Goal: Entertainment & Leisure: Consume media (video, audio)

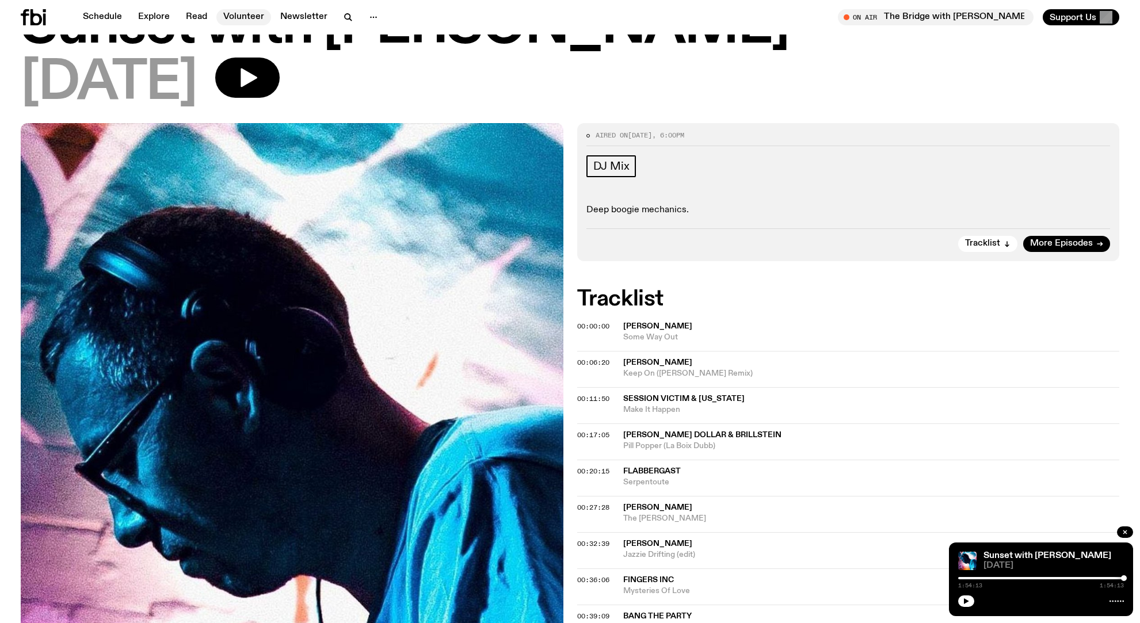
scroll to position [31, 0]
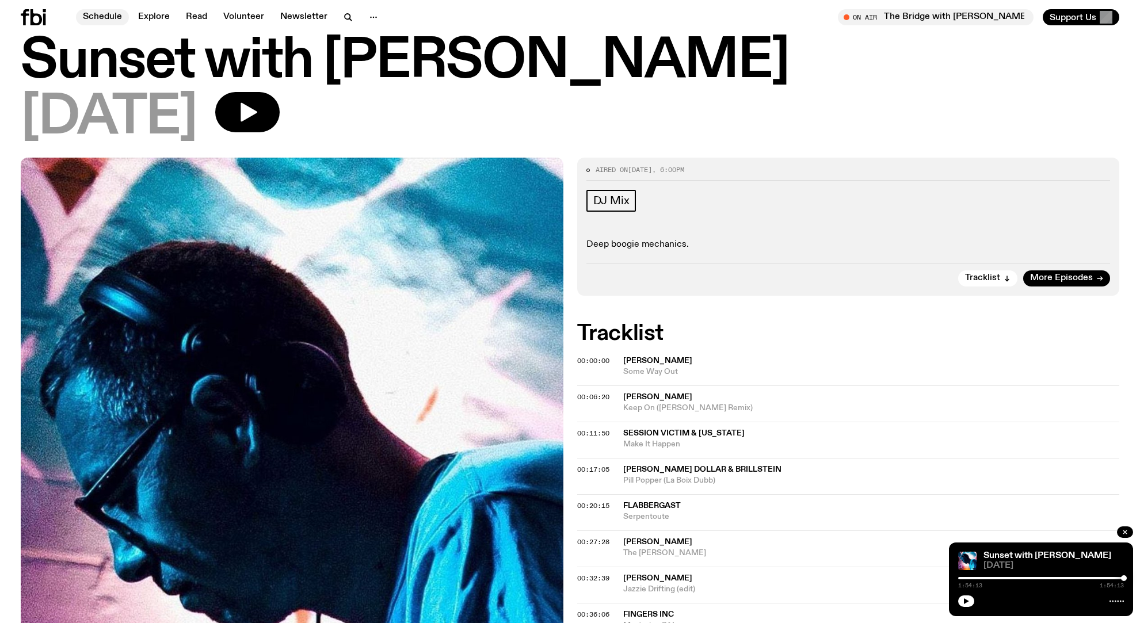
click at [109, 16] on link "Schedule" at bounding box center [102, 17] width 53 height 16
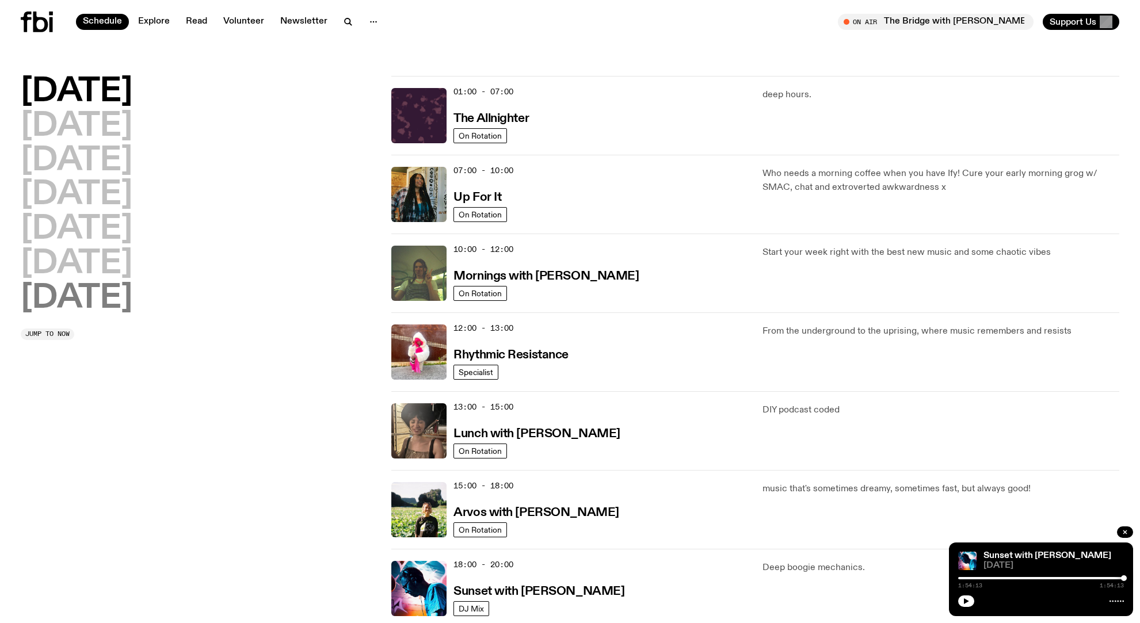
click at [100, 285] on h2 "[DATE]" at bounding box center [77, 298] width 112 height 32
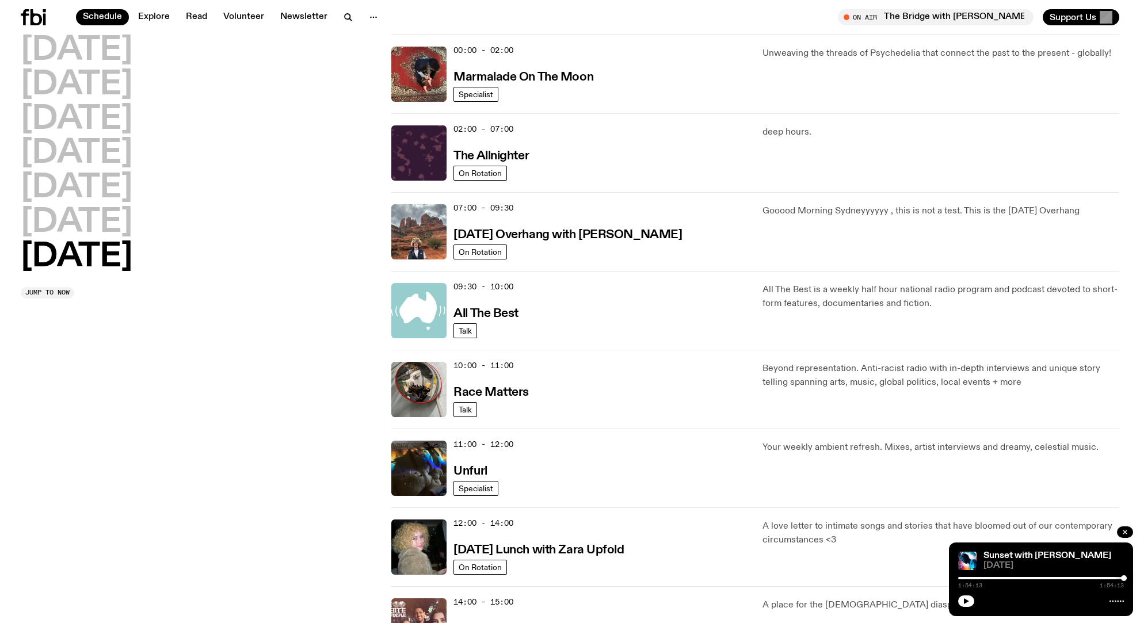
click at [121, 249] on h2 "[DATE]" at bounding box center [77, 257] width 112 height 32
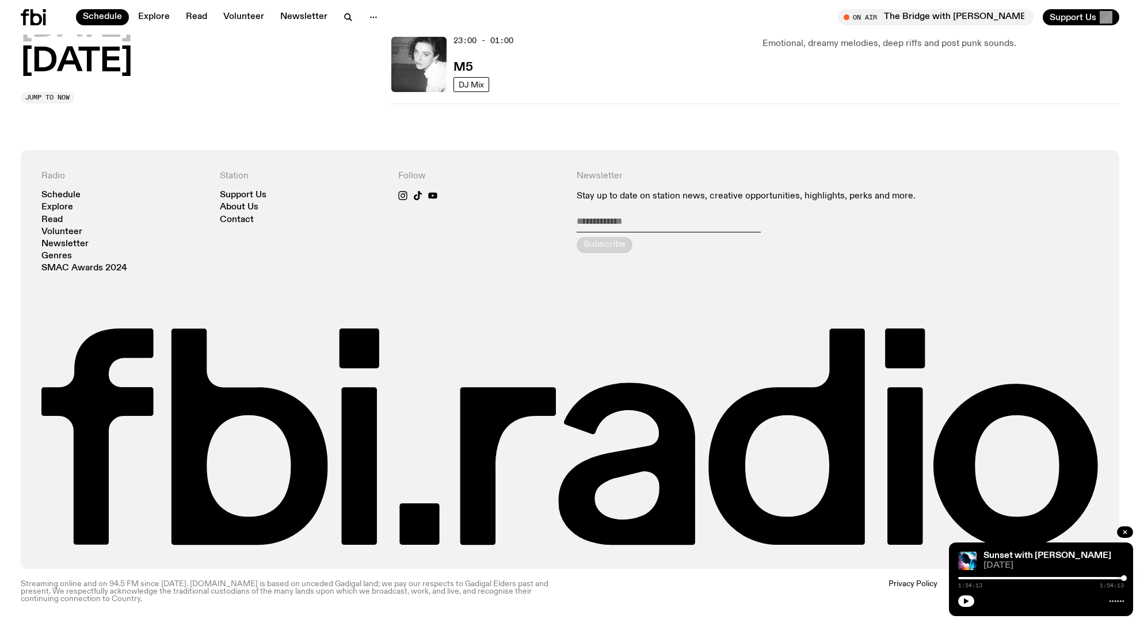
scroll to position [987, 0]
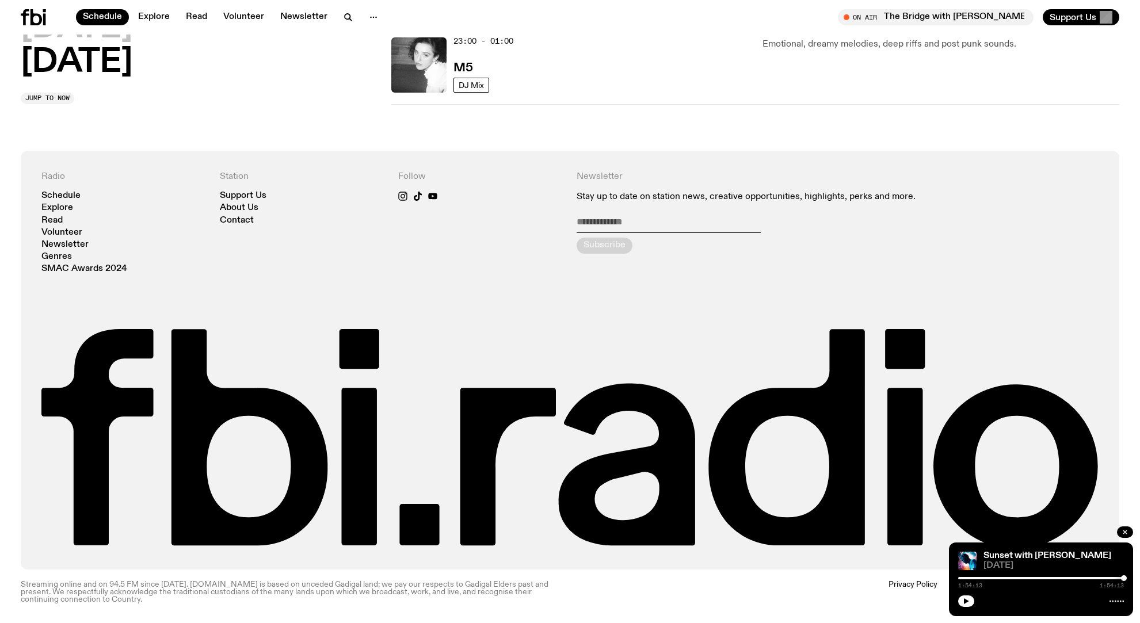
click at [60, 65] on h2 "[DATE]" at bounding box center [77, 63] width 112 height 32
click at [1129, 533] on button "button" at bounding box center [1125, 532] width 16 height 12
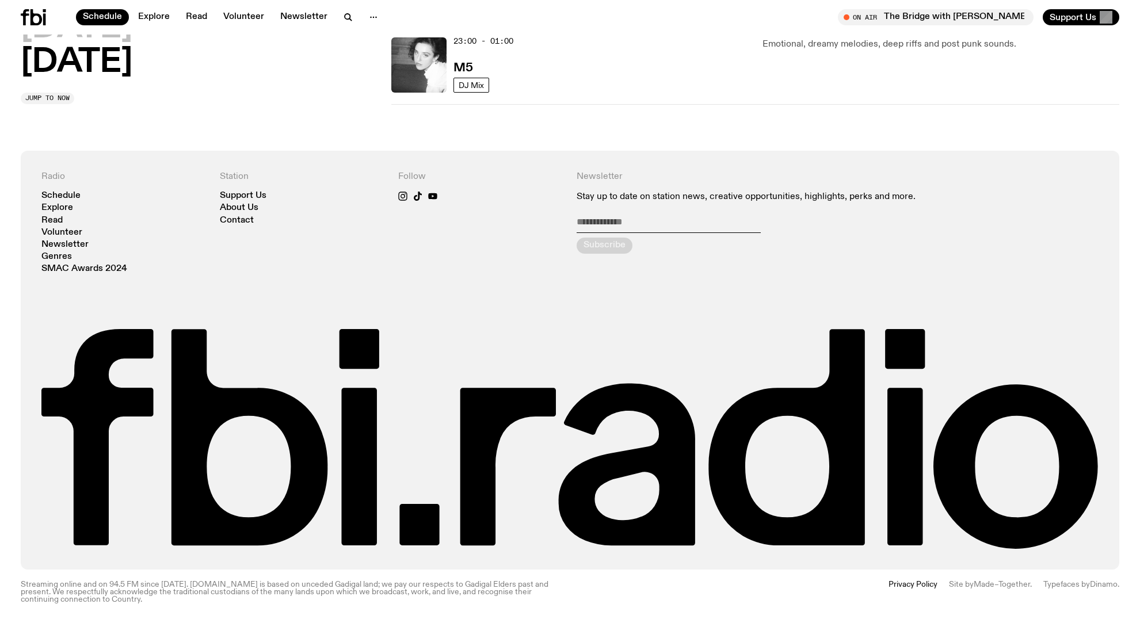
click at [112, 63] on h2 "[DATE]" at bounding box center [77, 63] width 112 height 32
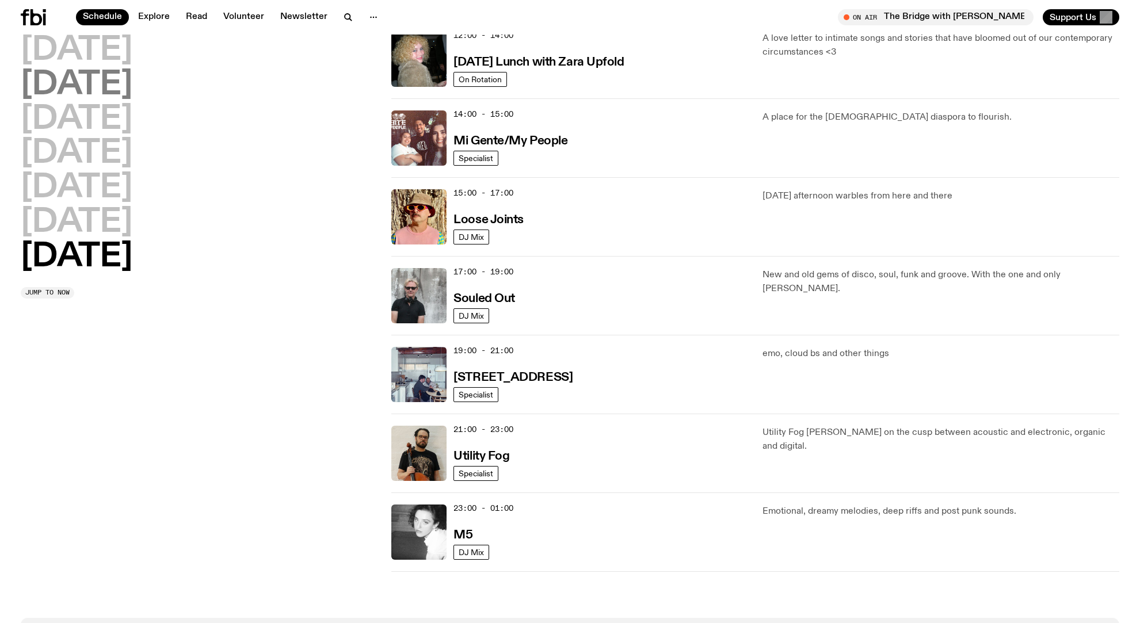
click at [112, 69] on h2 "[DATE]" at bounding box center [77, 85] width 112 height 32
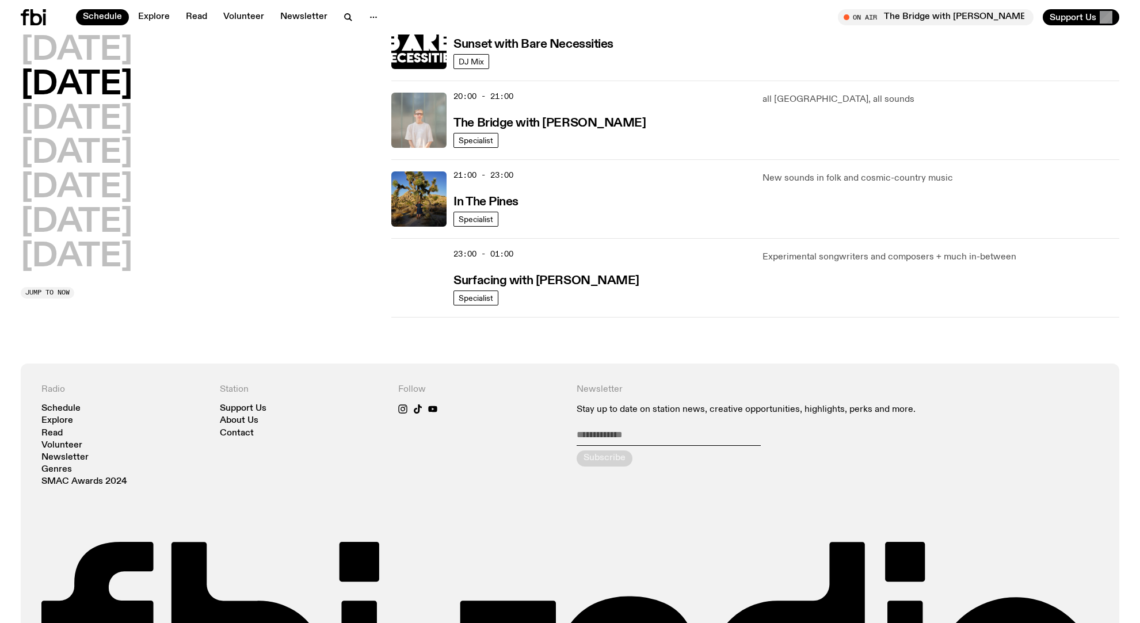
scroll to position [470, 0]
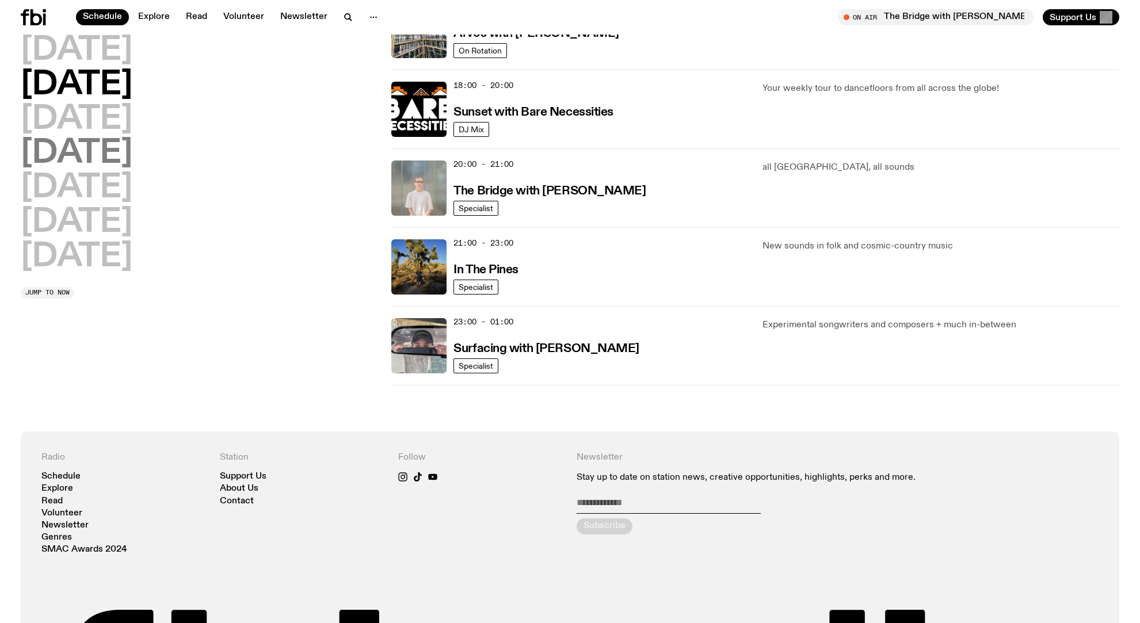
click at [118, 161] on h2 "[DATE]" at bounding box center [77, 154] width 112 height 32
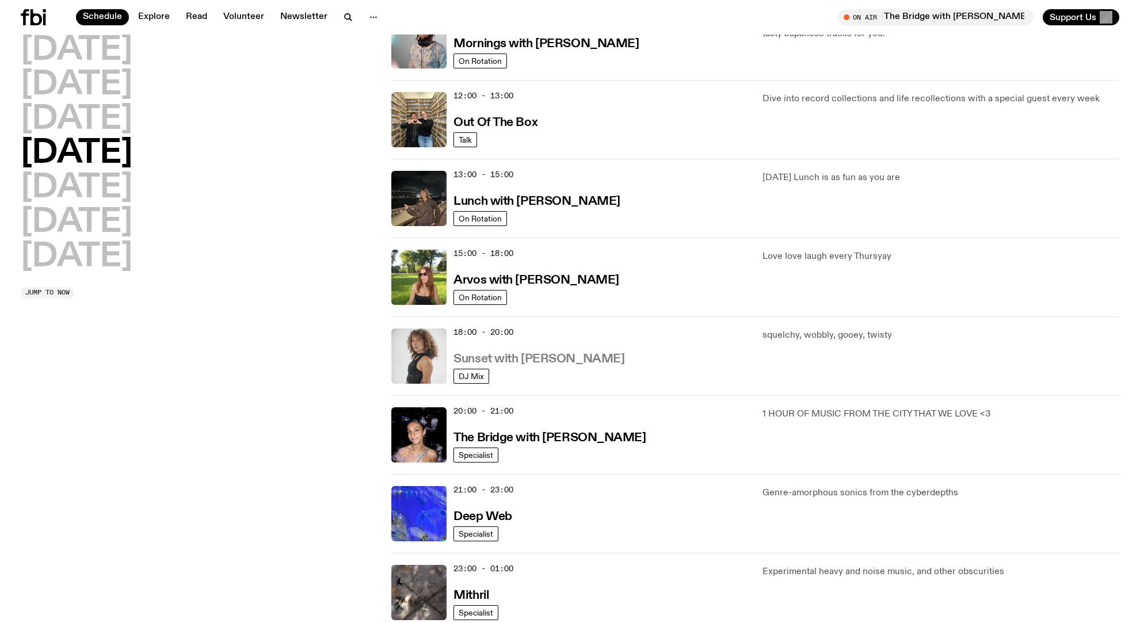
click at [481, 354] on h3 "Sunset with [PERSON_NAME]" at bounding box center [538, 359] width 171 height 12
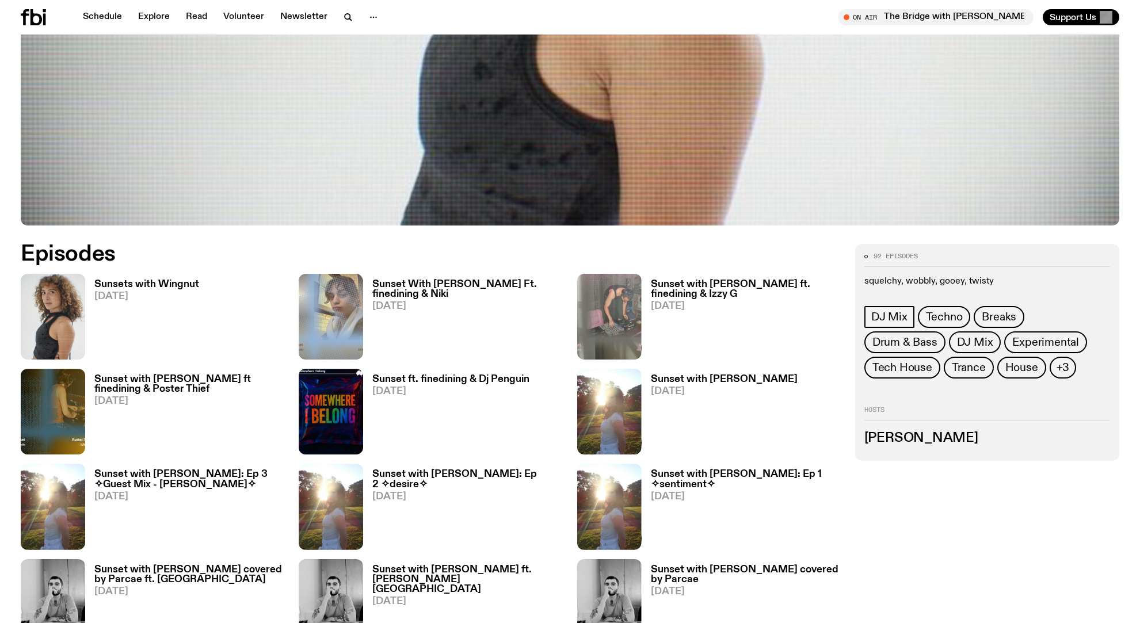
scroll to position [509, 0]
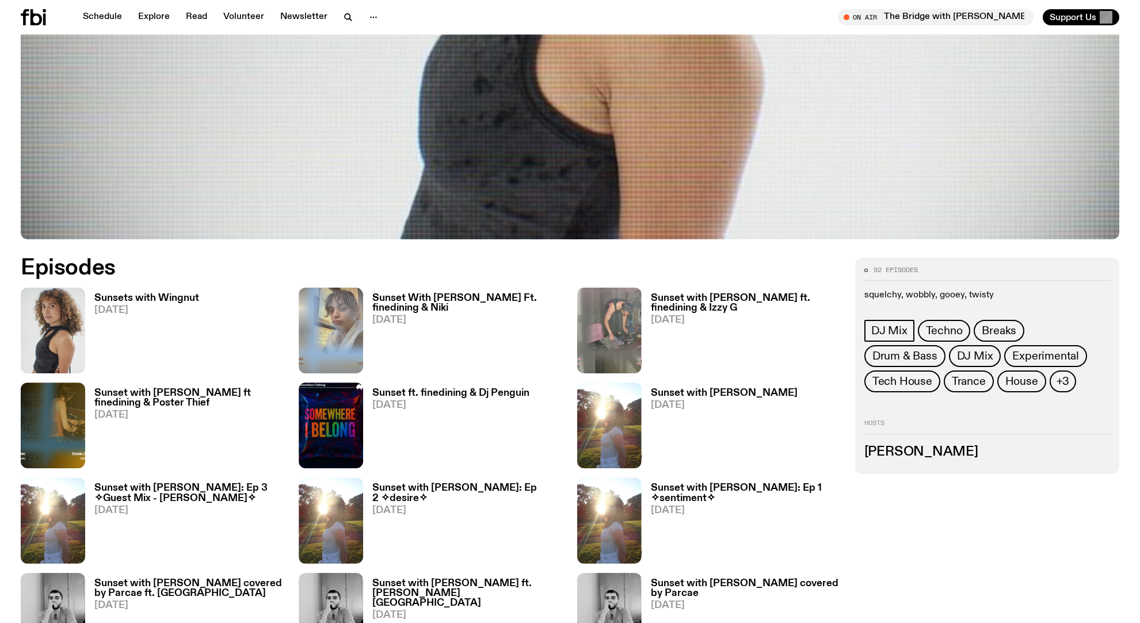
click at [101, 295] on h3 "Sunsets with Wingnut" at bounding box center [146, 298] width 105 height 10
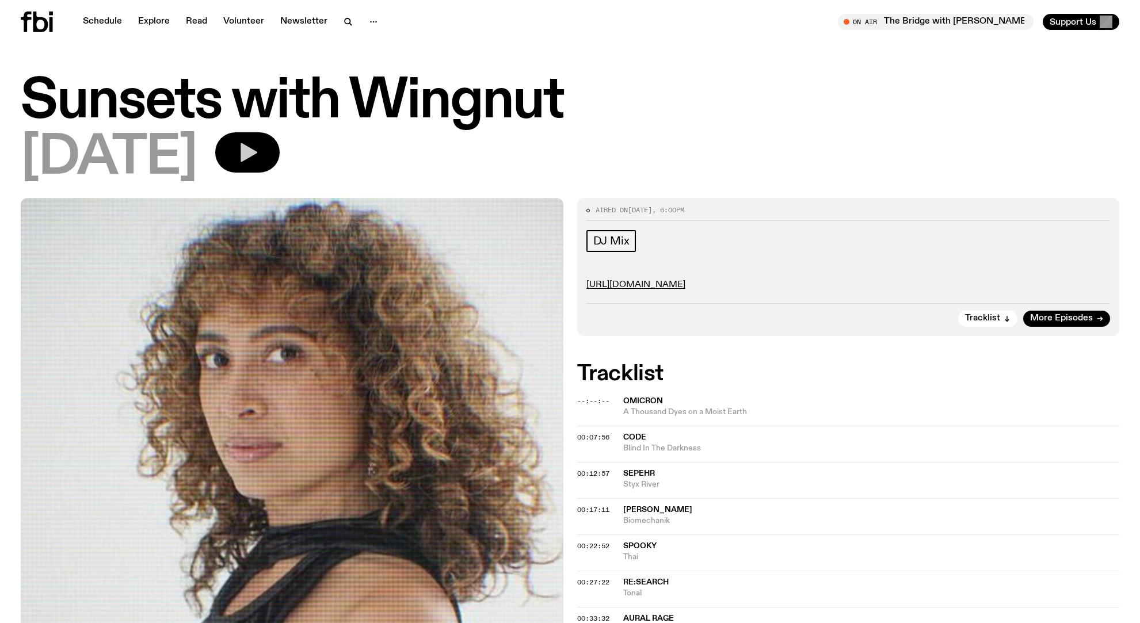
click at [280, 159] on button "button" at bounding box center [247, 152] width 64 height 40
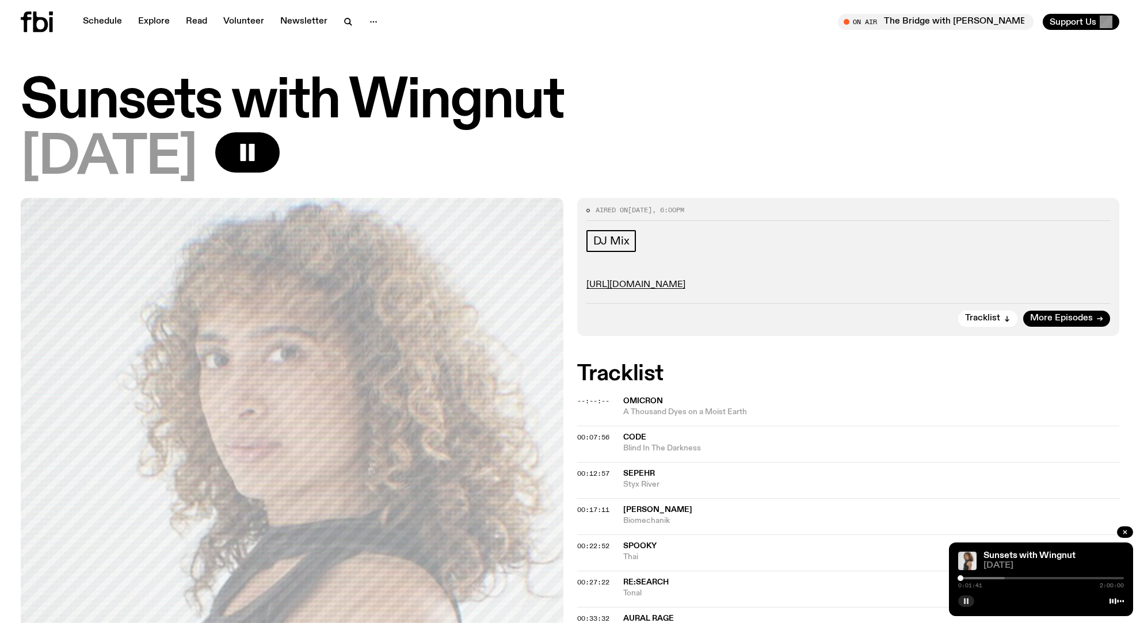
click at [967, 601] on rect "button" at bounding box center [968, 601] width 2 height 6
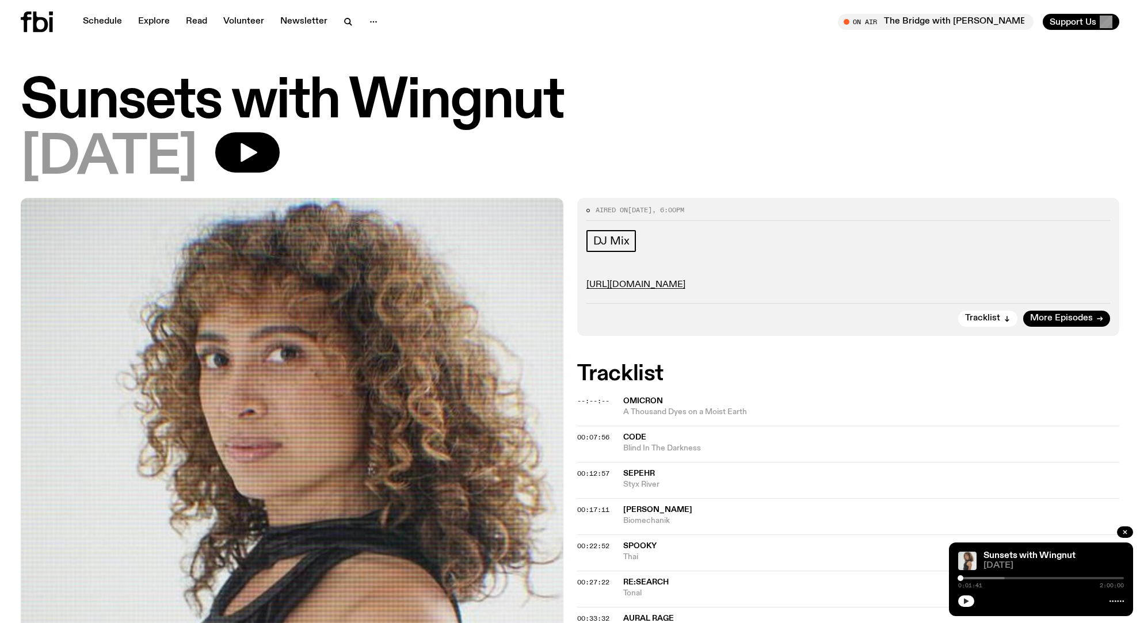
click at [967, 601] on icon "button" at bounding box center [966, 601] width 5 height 6
